Goal: Information Seeking & Learning: Learn about a topic

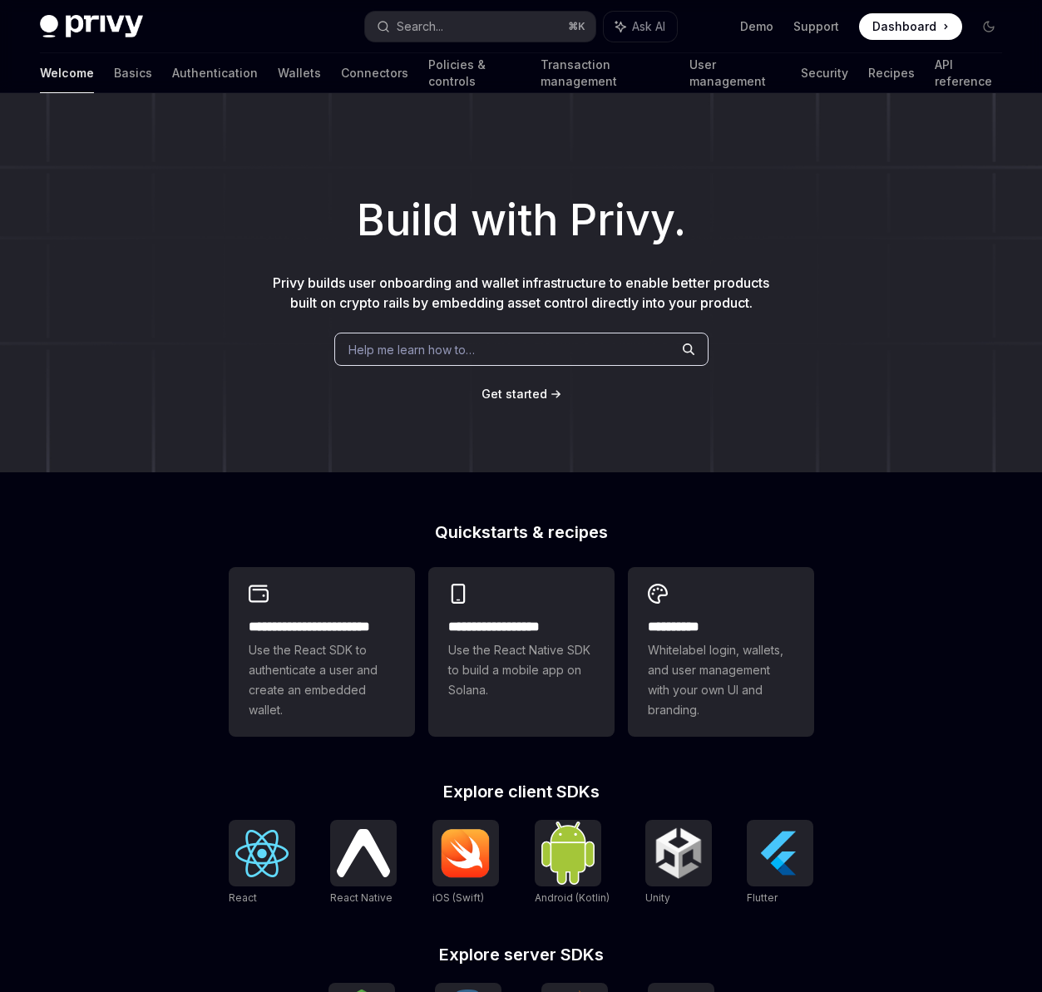
click at [480, 27] on button "Search... ⌘ K" at bounding box center [480, 27] width 230 height 30
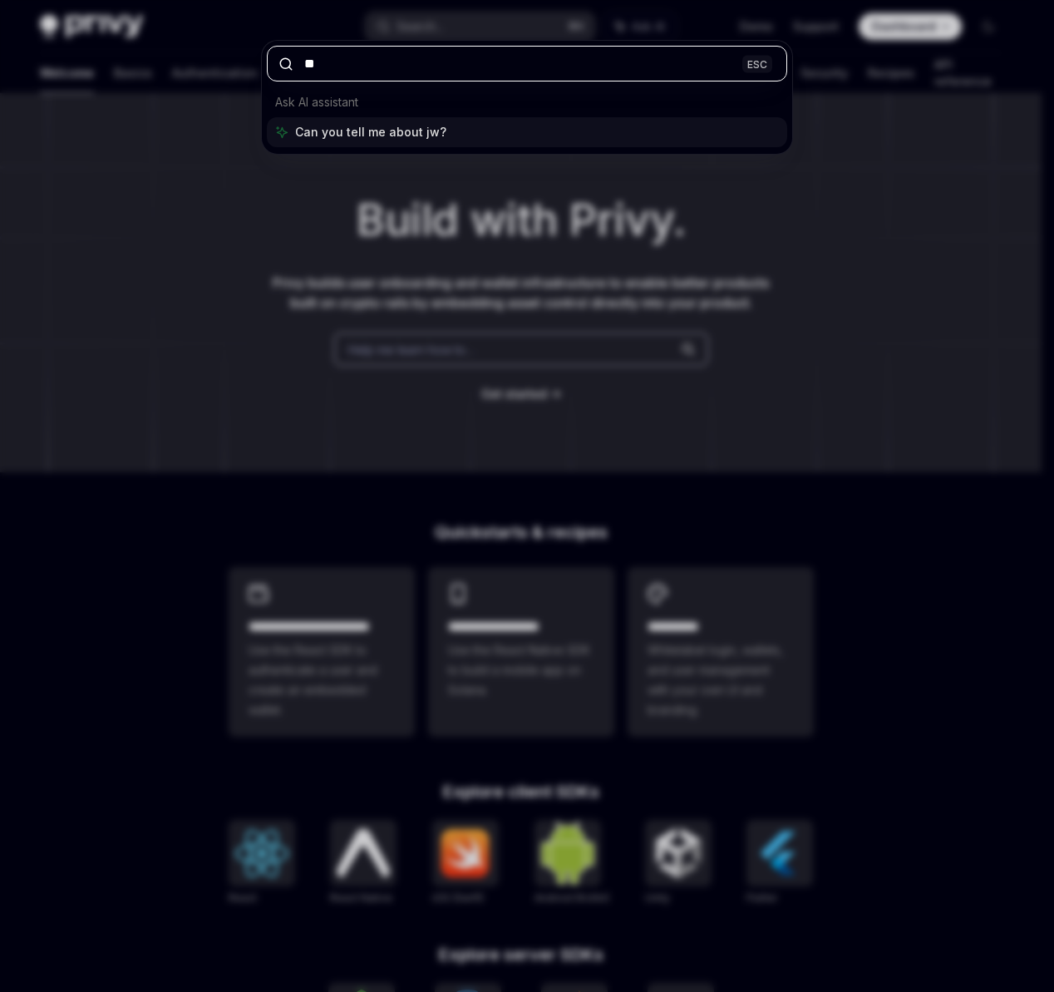
type input "***"
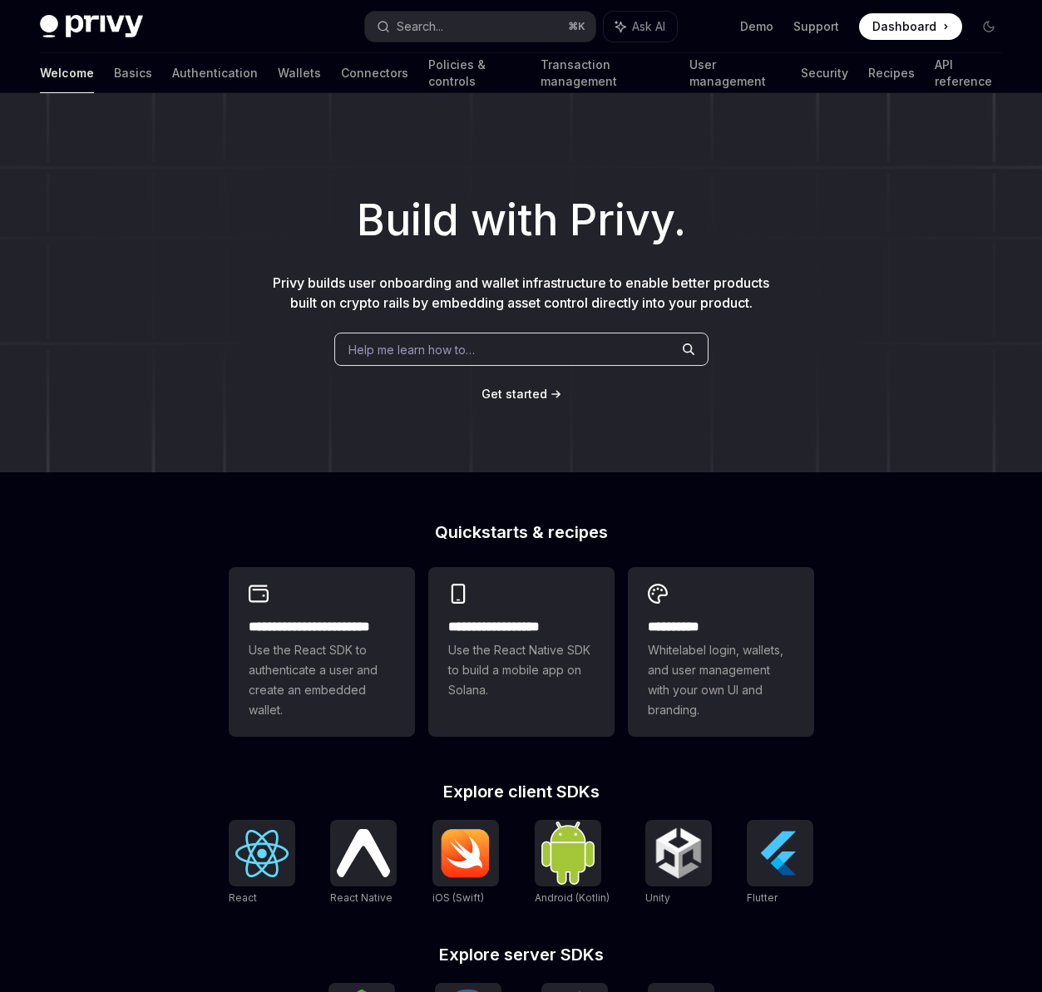
scroll to position [595, 0]
type textarea "*"
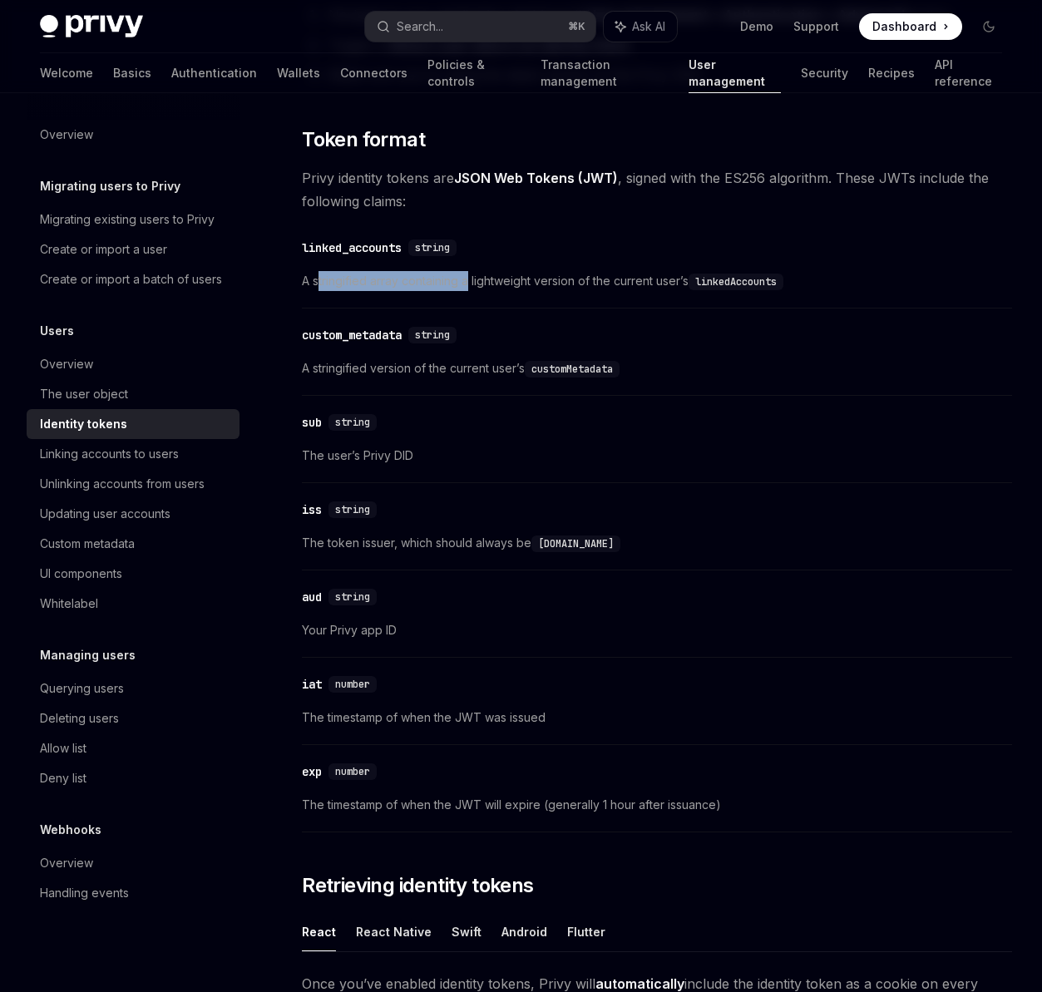
drag, startPoint x: 320, startPoint y: 280, endPoint x: 469, endPoint y: 279, distance: 148.8
click at [471, 280] on span "A stringified array containing a lightweight version of the current user’s link…" at bounding box center [657, 281] width 710 height 20
click at [351, 250] on div "linked_accounts" at bounding box center [352, 247] width 100 height 17
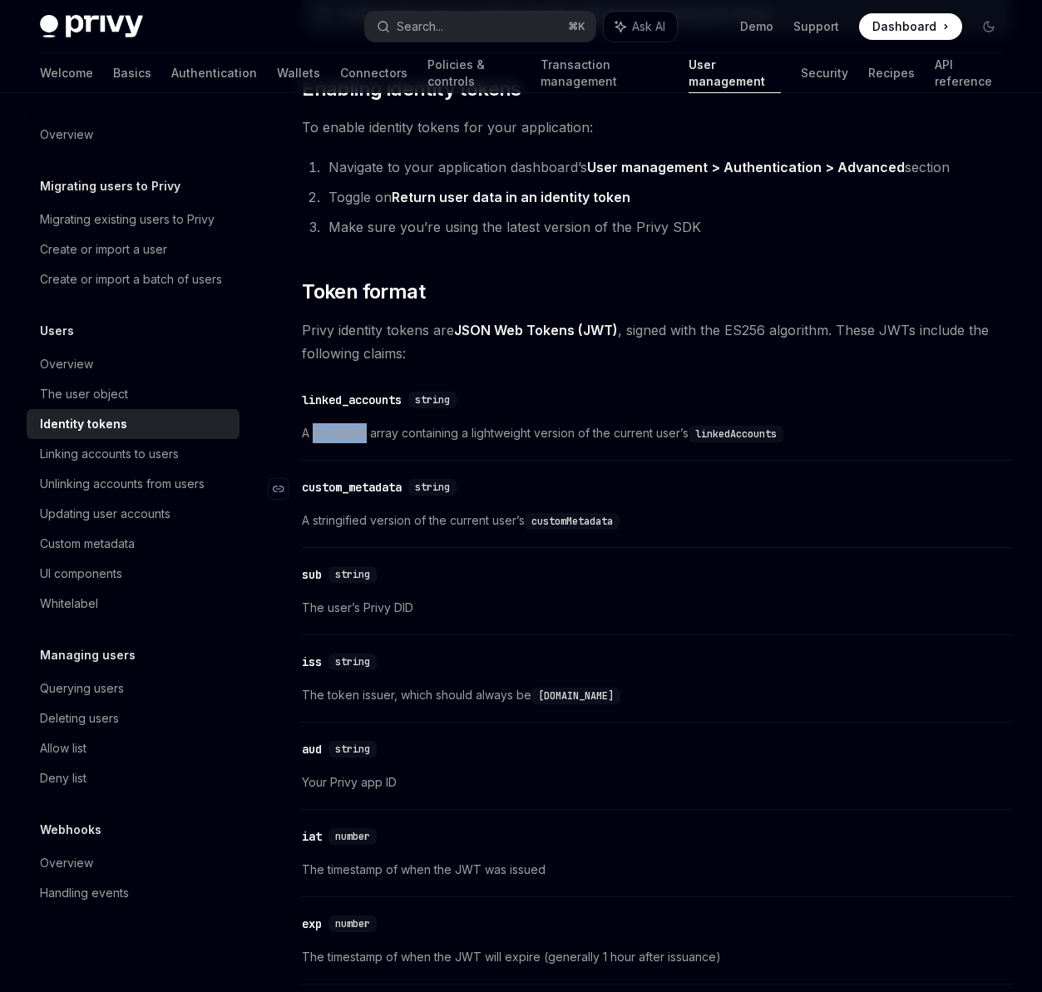
scroll to position [330, 0]
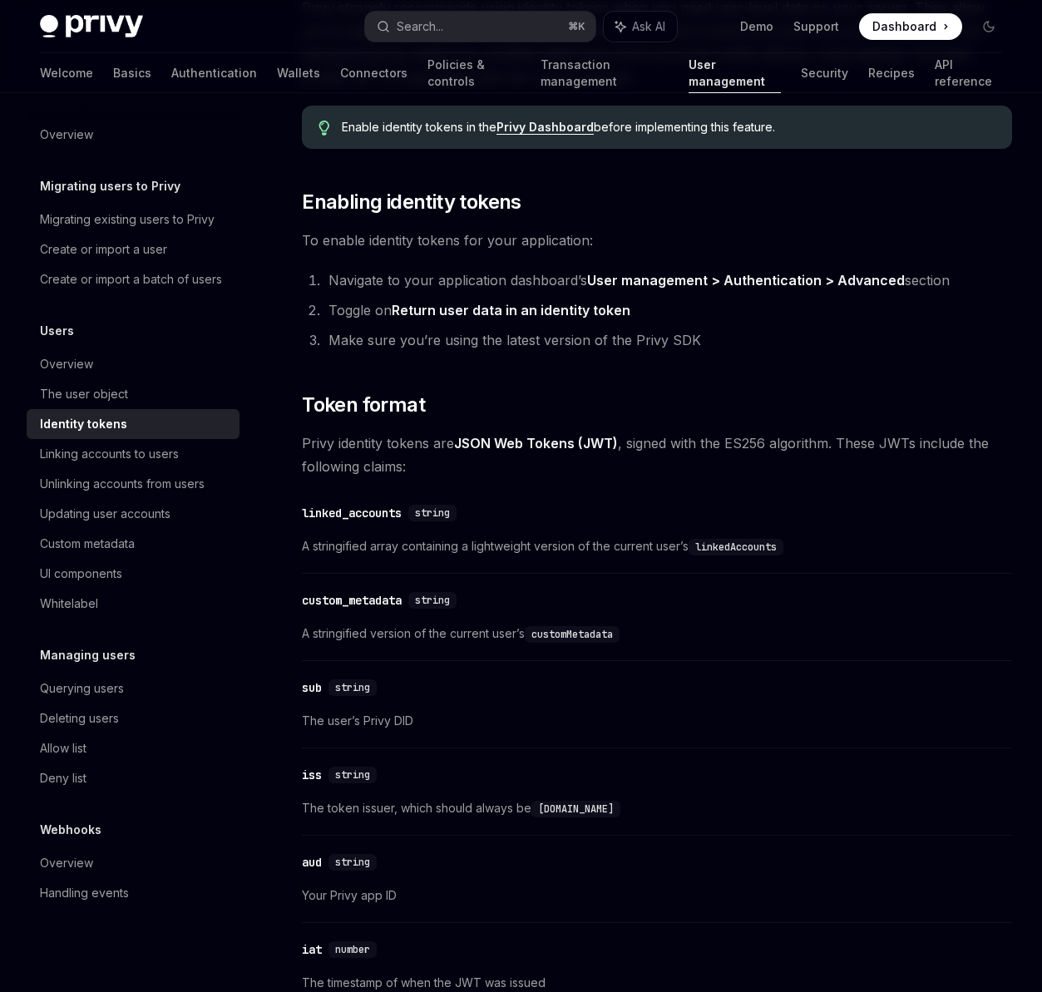
click at [521, 443] on link "JSON Web Tokens (JWT)" at bounding box center [536, 443] width 164 height 17
